Goal: Navigation & Orientation: Find specific page/section

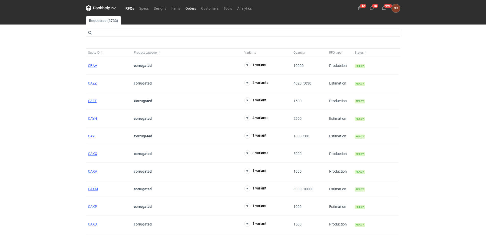
click at [190, 8] on link "Orders" at bounding box center [191, 8] width 16 height 6
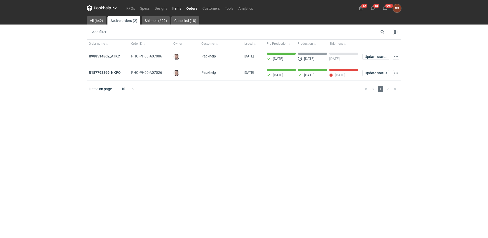
click at [176, 7] on link "Items" at bounding box center [177, 8] width 14 height 6
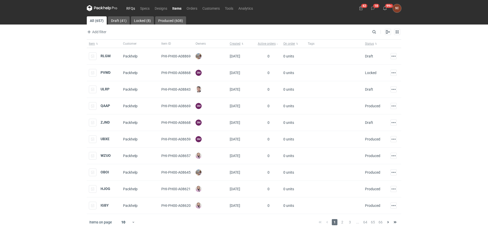
click at [128, 6] on link "RFQs" at bounding box center [131, 8] width 14 height 6
